Goal: Check status: Check status

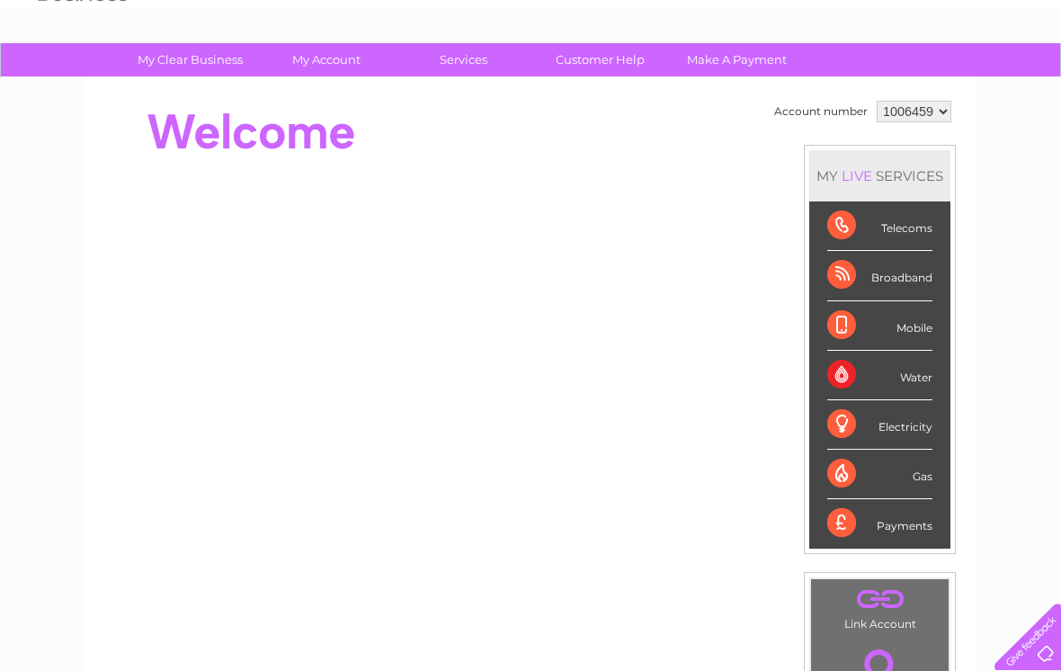
scroll to position [58, 0]
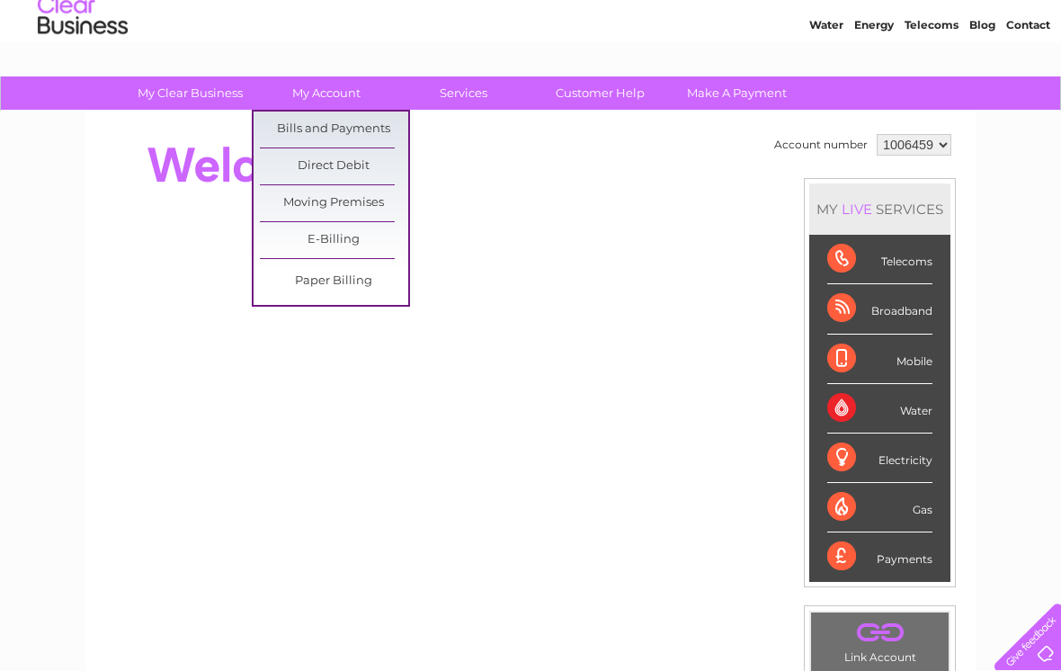
click at [396, 125] on link "Bills and Payments" at bounding box center [334, 130] width 148 height 36
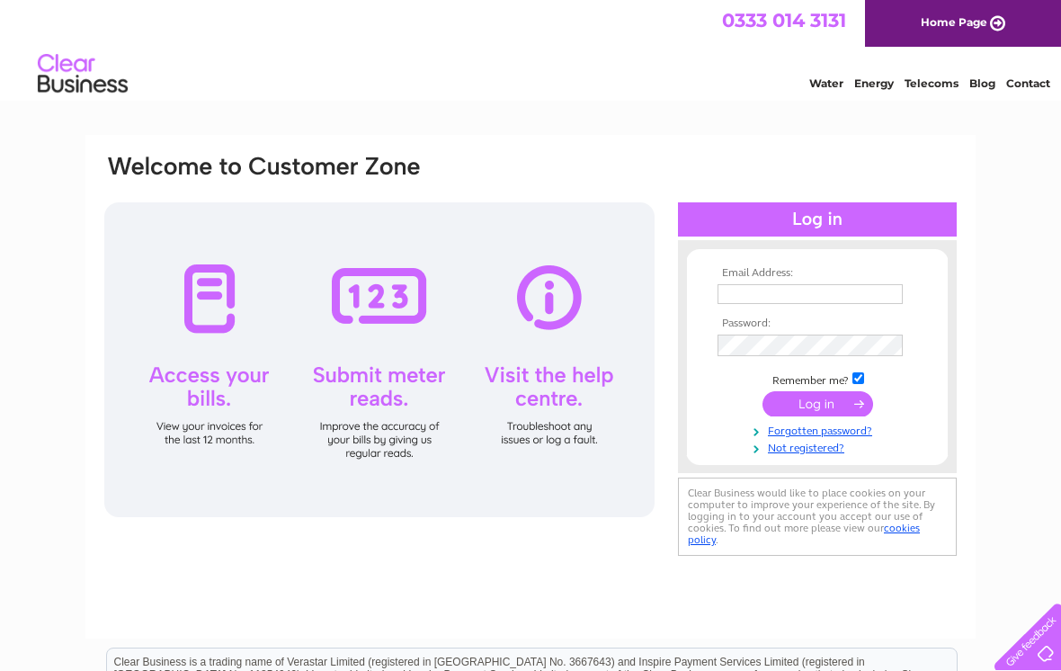
click at [798, 284] on input "text" at bounding box center [810, 294] width 185 height 20
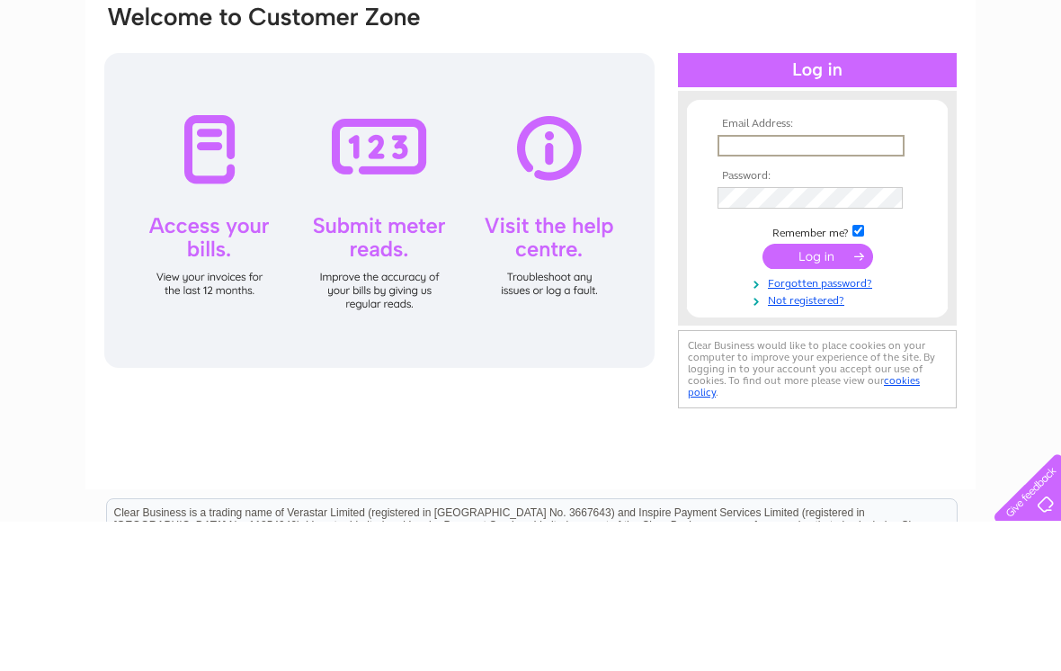
type input "marianjcooper@hotmail.co.uk"
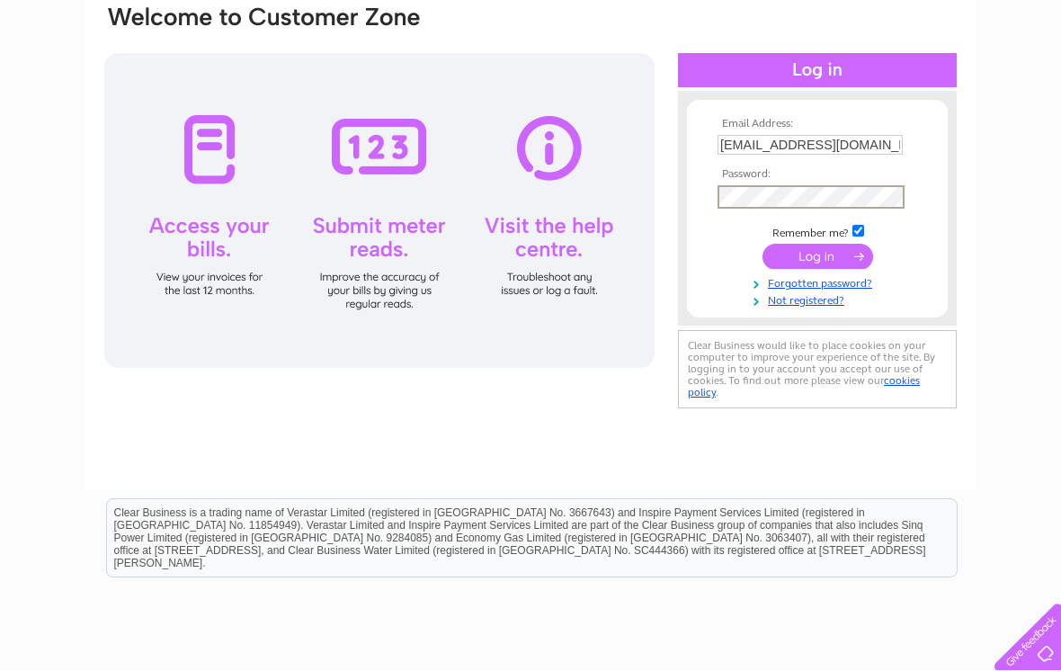
click at [834, 262] on input "submit" at bounding box center [818, 256] width 111 height 25
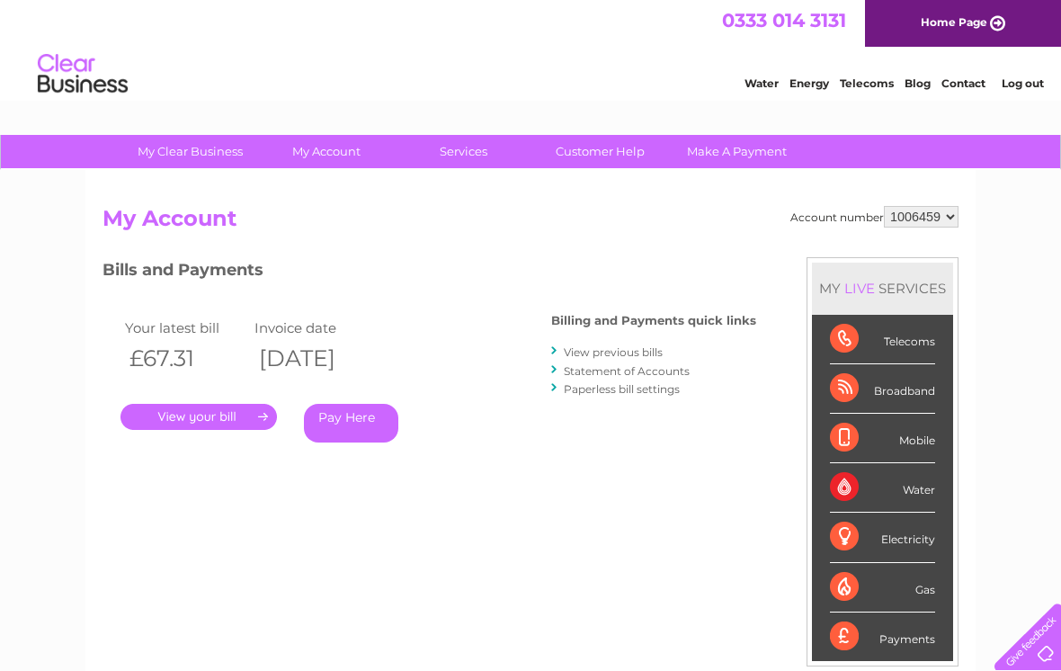
click at [222, 404] on link "." at bounding box center [199, 417] width 156 height 26
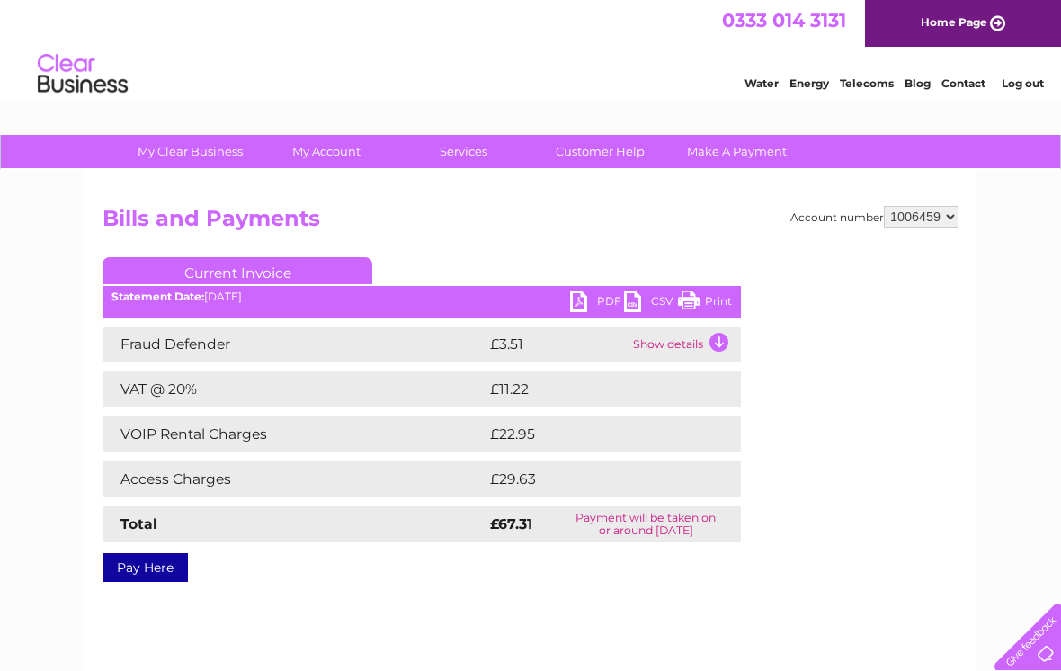
click at [583, 301] on link "PDF" at bounding box center [597, 303] width 54 height 26
